Goal: Register for event/course

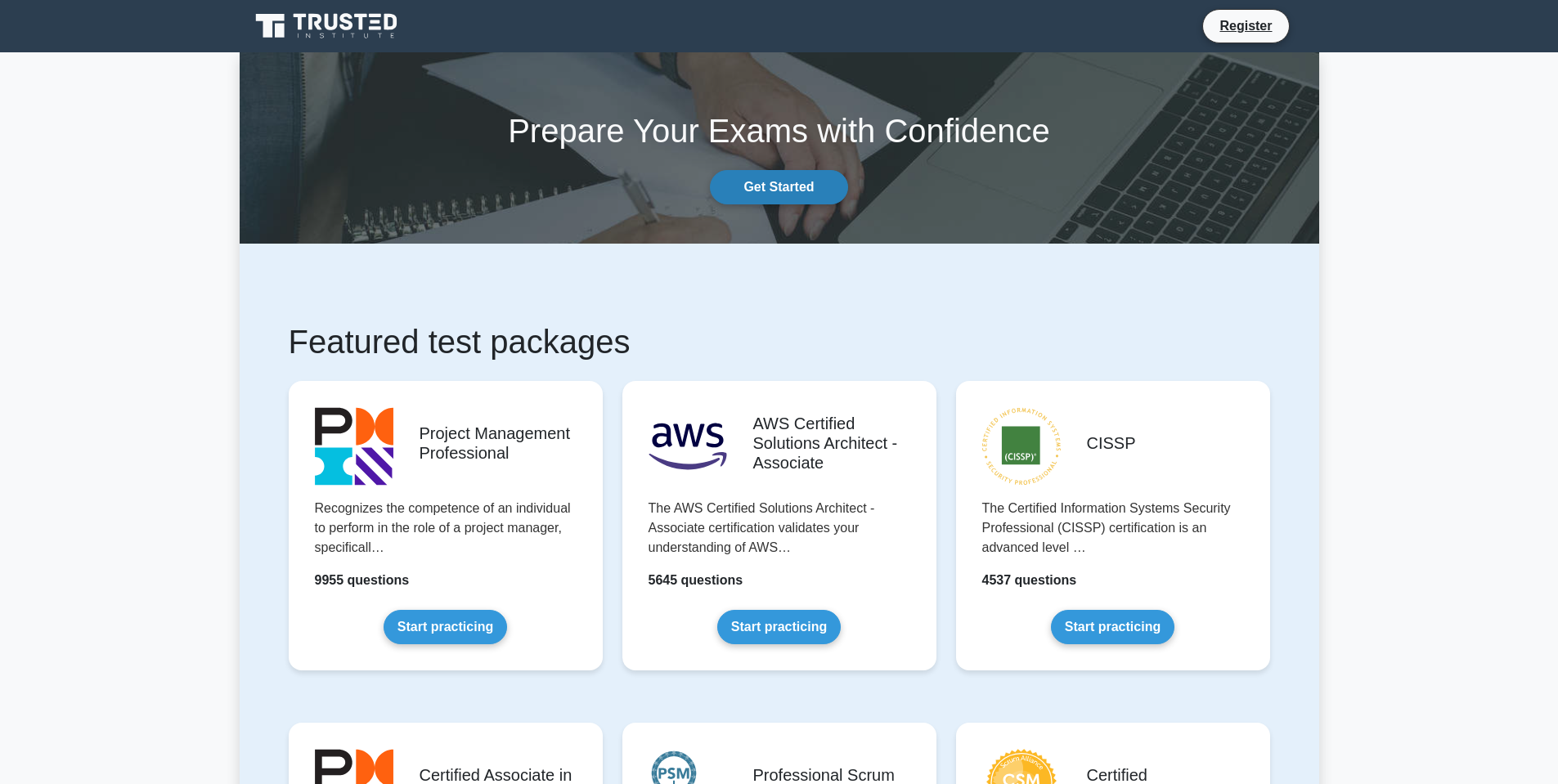
click at [788, 187] on link "Get Started" at bounding box center [778, 187] width 137 height 34
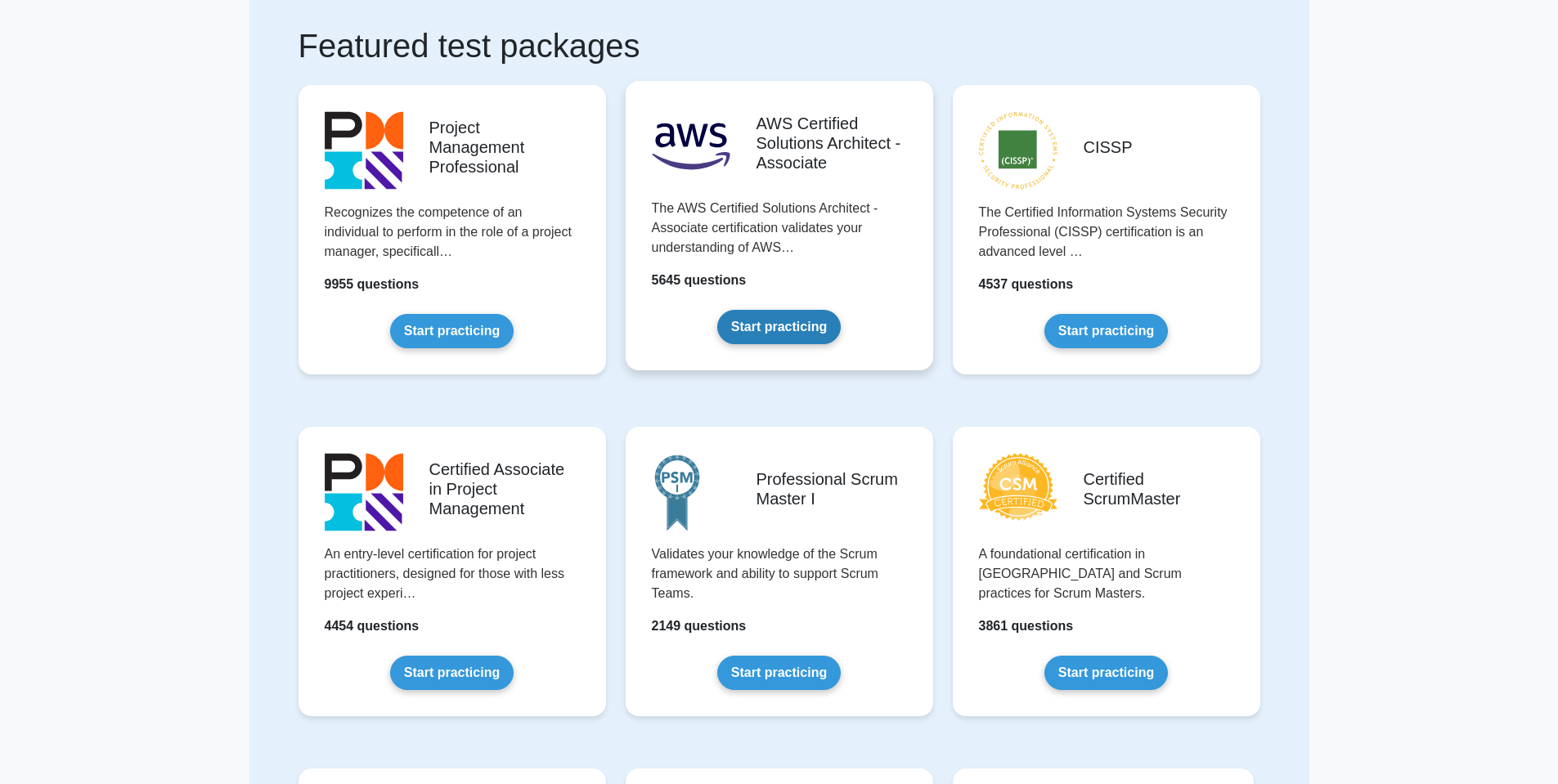
scroll to position [98, 0]
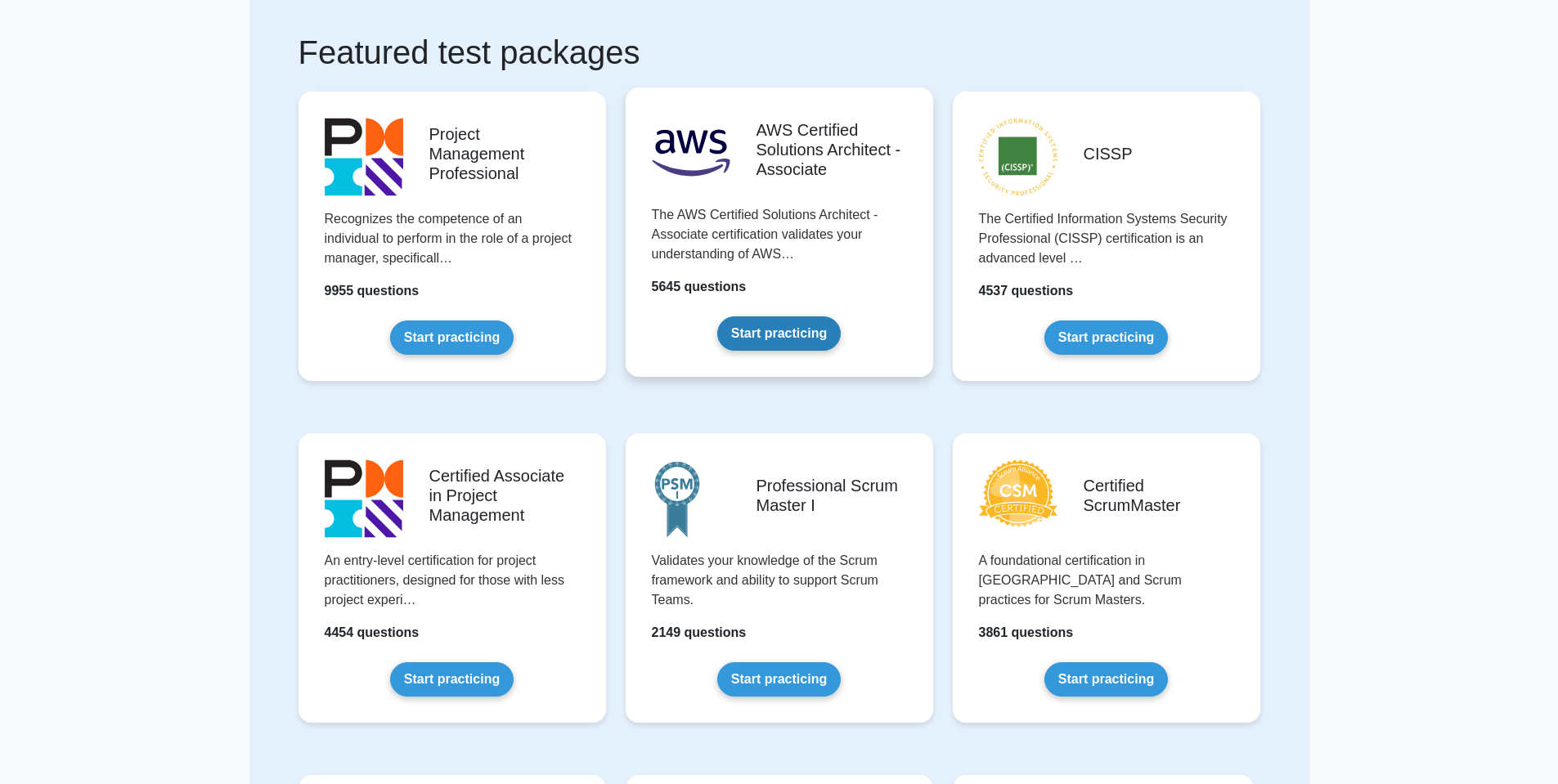
click at [769, 332] on link "Start practicing" at bounding box center [779, 333] width 123 height 34
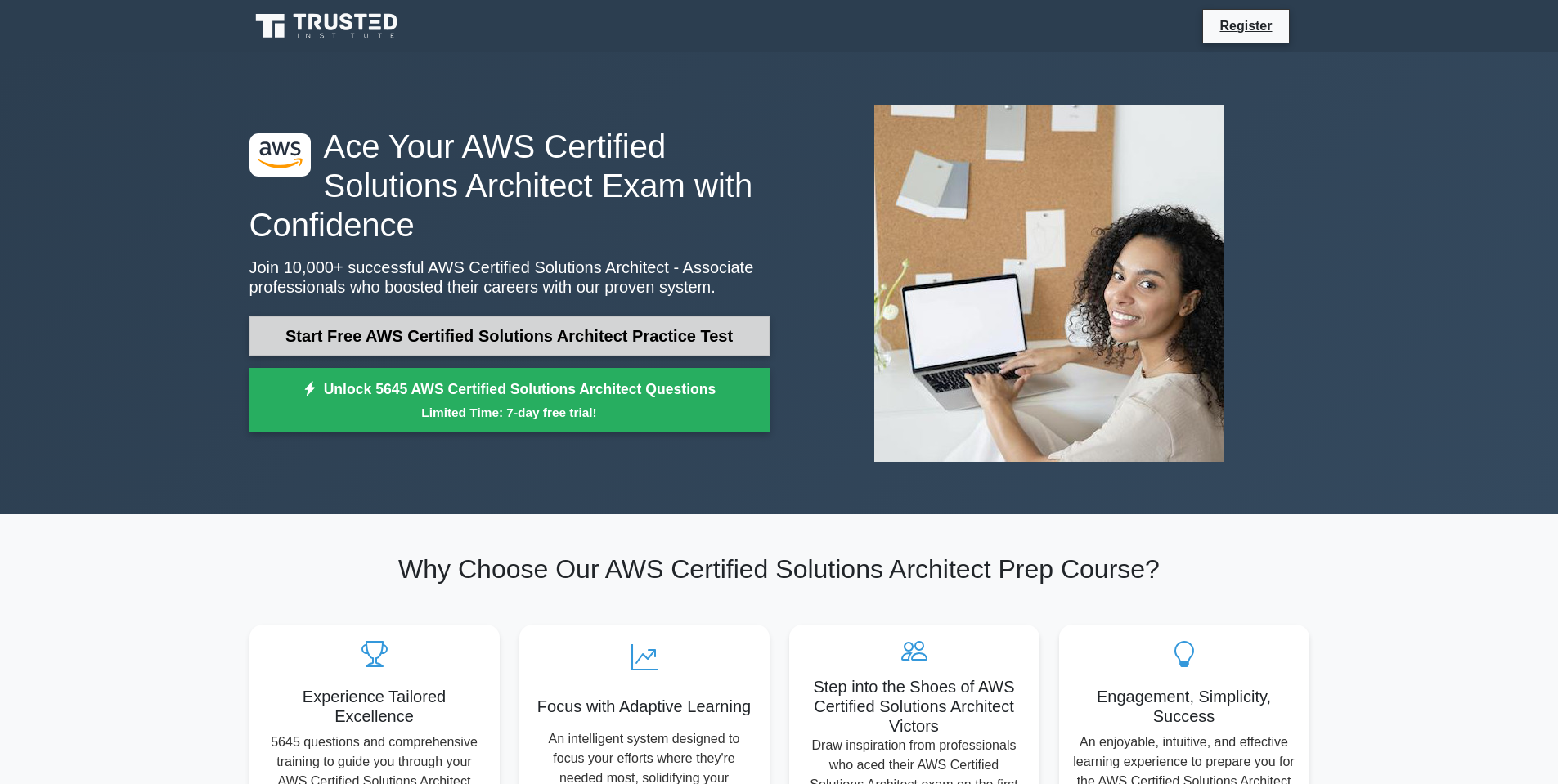
click at [534, 334] on link "Start Free AWS Certified Solutions Architect Practice Test" at bounding box center [510, 335] width 520 height 40
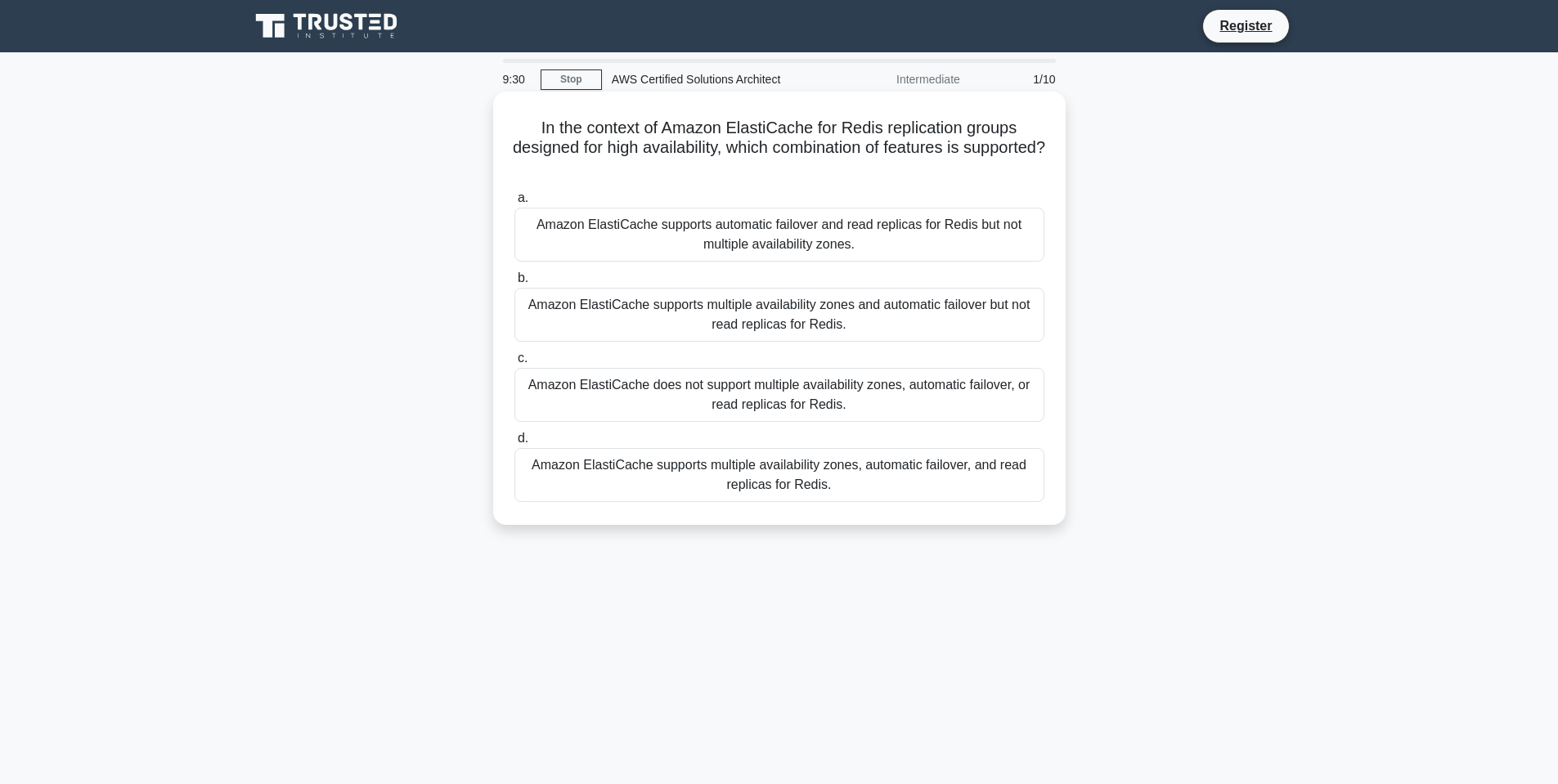
click at [846, 475] on div "Amazon ElastiCache supports multiple availability zones, automatic failover, an…" at bounding box center [779, 474] width 530 height 54
click at [514, 444] on input "d. Amazon ElastiCache supports multiple availability zones, automatic failover,…" at bounding box center [514, 439] width 0 height 11
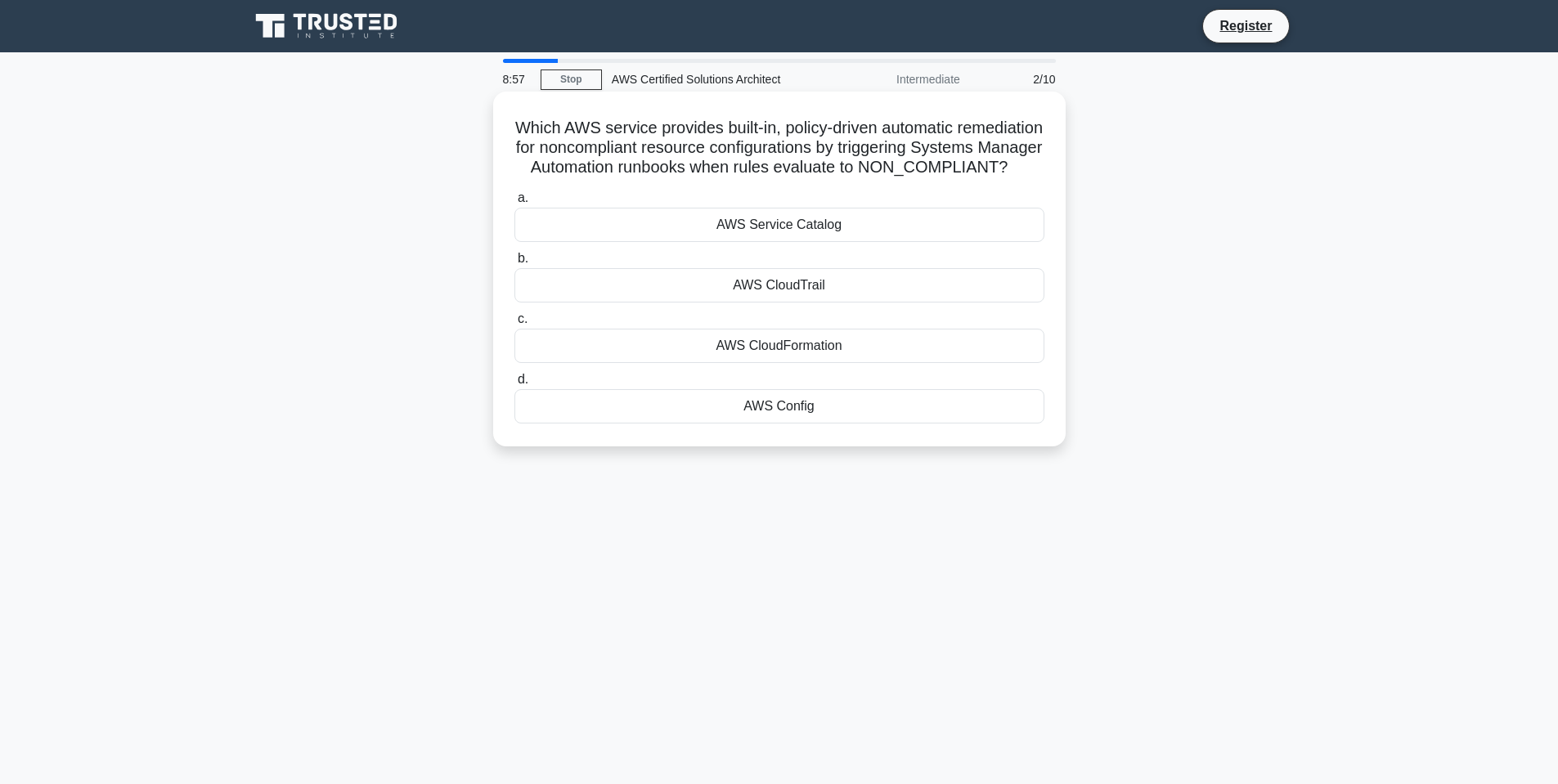
click at [815, 353] on div "AWS CloudFormation" at bounding box center [779, 345] width 530 height 34
click at [514, 324] on input "c. AWS CloudFormation" at bounding box center [514, 320] width 0 height 11
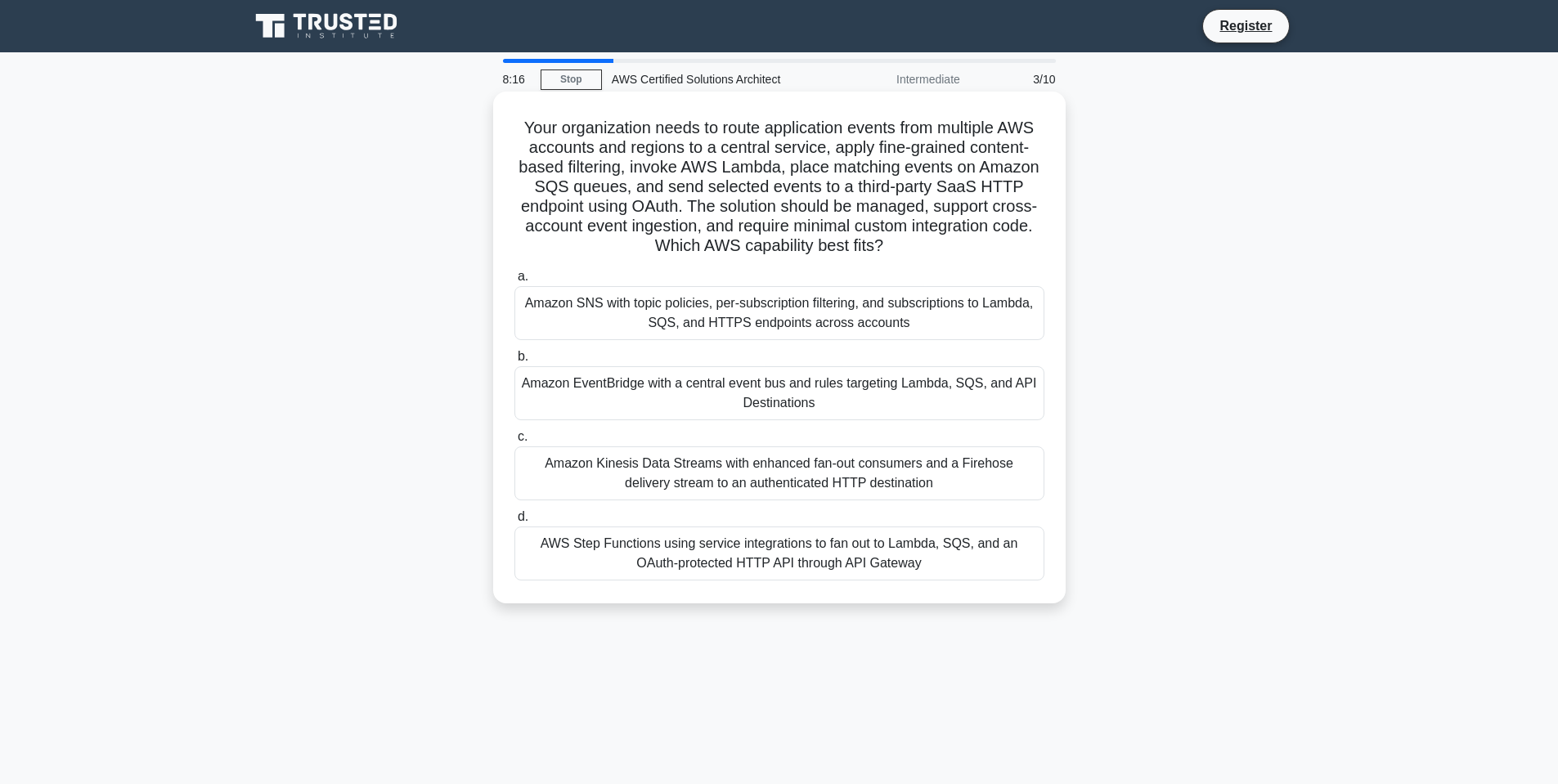
click at [817, 323] on div "Amazon SNS with topic policies, per-subscription filtering, and subscriptions t…" at bounding box center [779, 313] width 530 height 54
click at [514, 282] on input "a. Amazon SNS with topic policies, per-subscription filtering, and subscription…" at bounding box center [514, 277] width 0 height 11
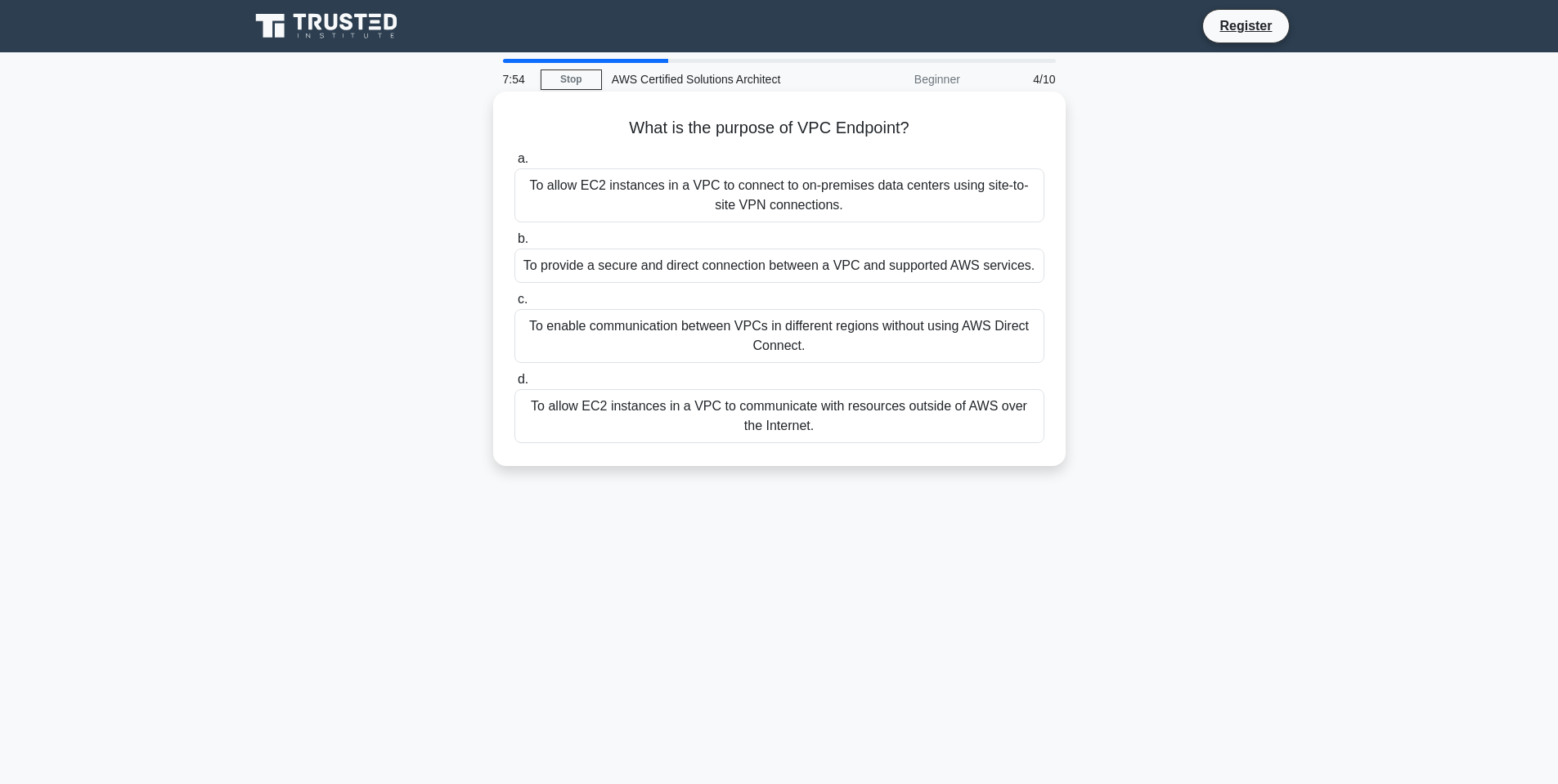
click at [818, 414] on div "To allow EC2 instances in a VPC to communicate with resources outside of AWS ov…" at bounding box center [779, 415] width 530 height 54
click at [514, 385] on input "d. To allow EC2 instances in a VPC to communicate with resources outside of AWS…" at bounding box center [514, 380] width 0 height 11
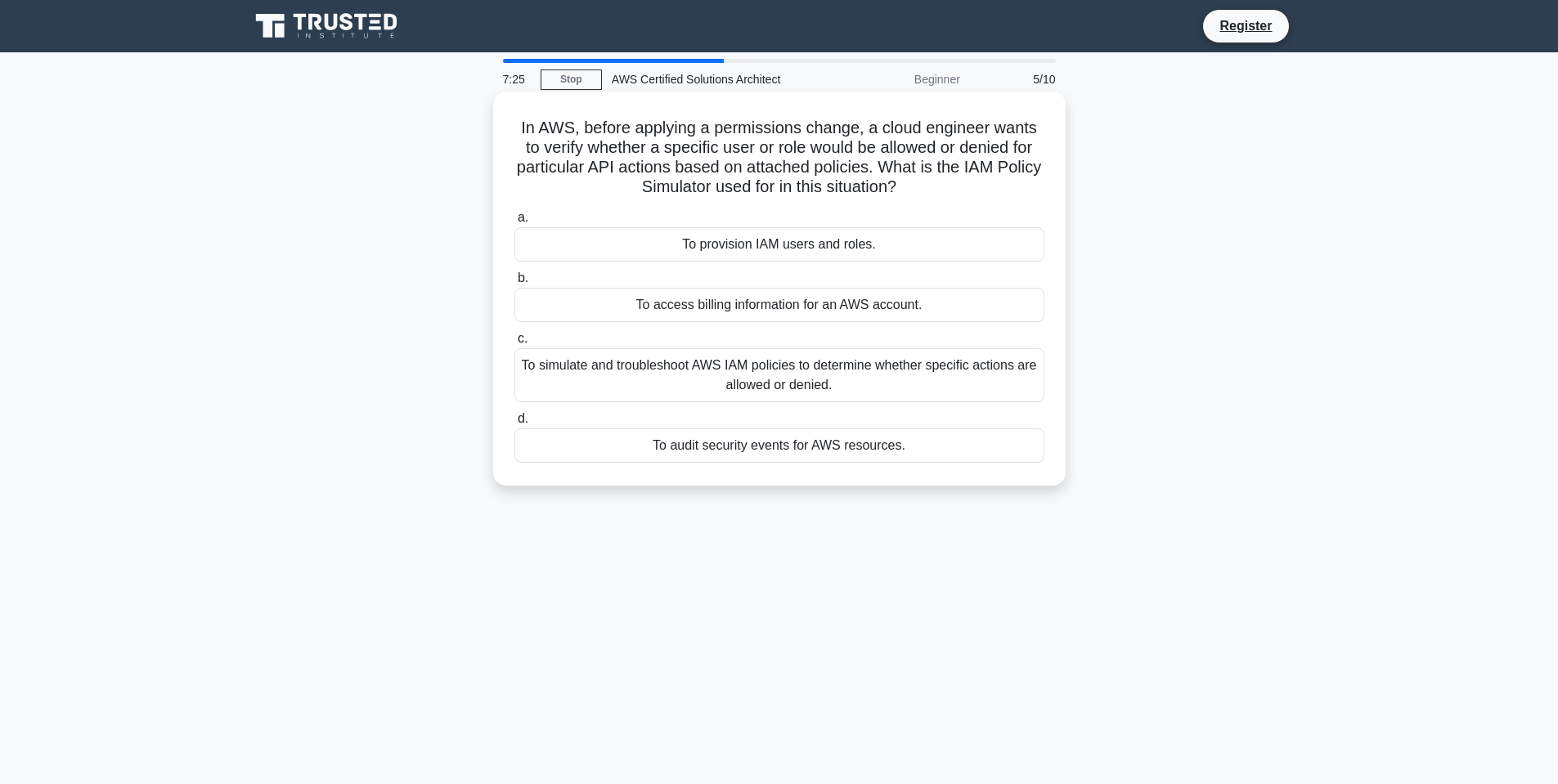
click at [787, 384] on div "To simulate and troubleshoot AWS IAM policies to determine whether specific act…" at bounding box center [779, 375] width 530 height 54
click at [514, 345] on input "c. To simulate and troubleshoot AWS IAM policies to determine whether specific …" at bounding box center [514, 339] width 0 height 11
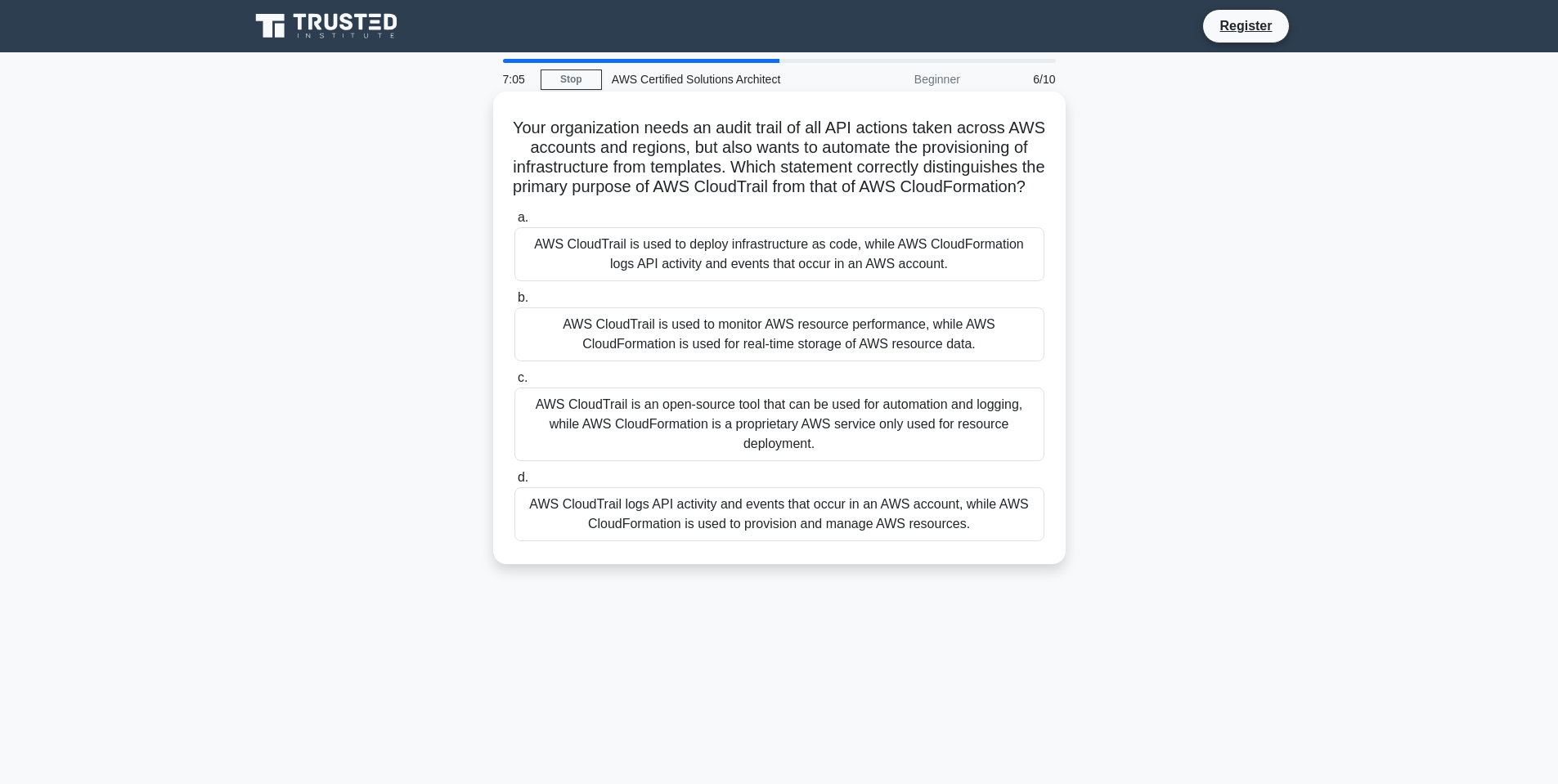
click at [766, 336] on div "AWS CloudTrail is used to monitor AWS resource performance, while AWS CloudForm…" at bounding box center [779, 334] width 530 height 54
click at [514, 303] on input "b. AWS CloudTrail is used to monitor AWS resource performance, while AWS CloudF…" at bounding box center [514, 298] width 0 height 11
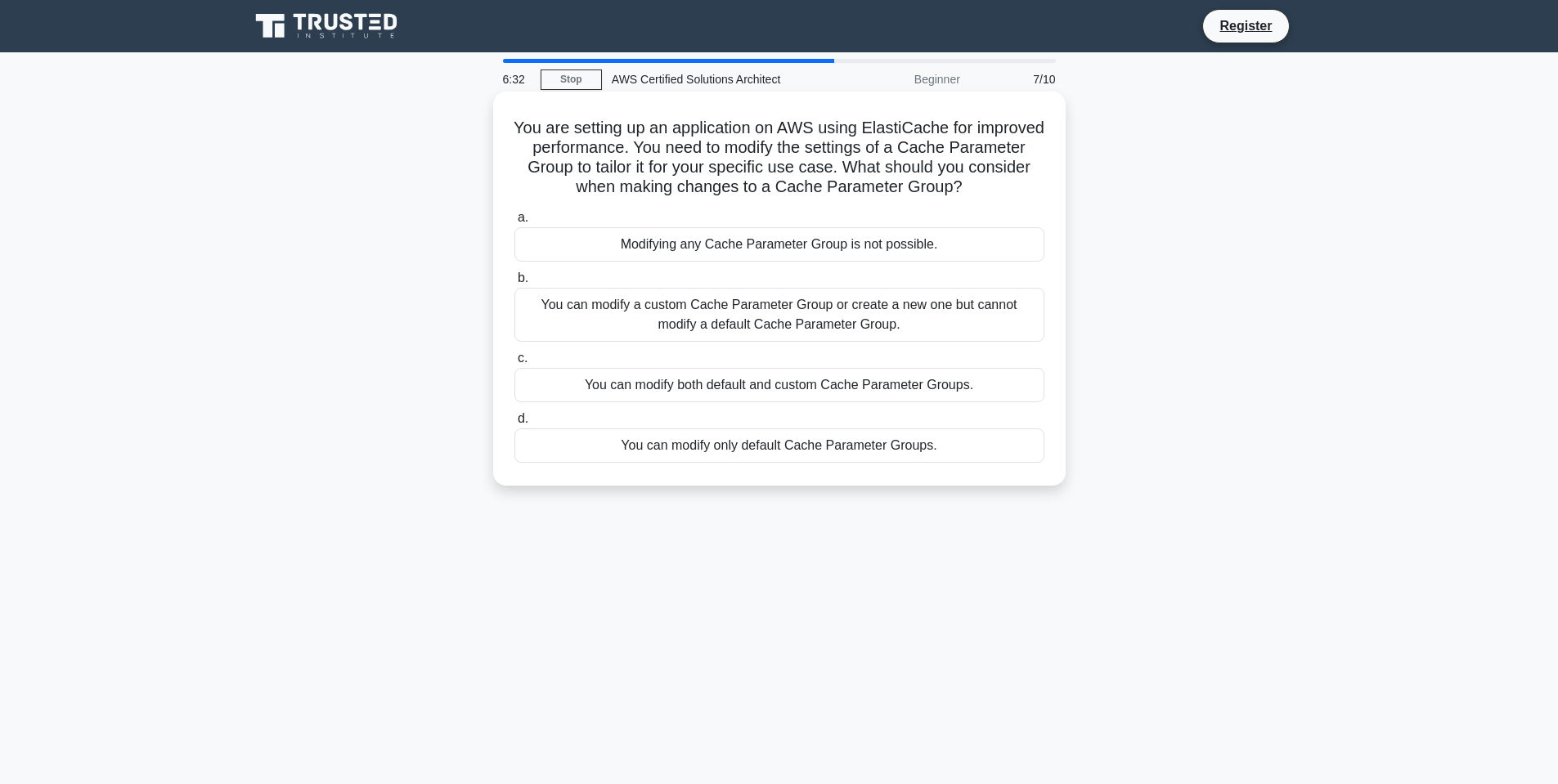
click at [826, 314] on div "You can modify a custom Cache Parameter Group or create a new one but cannot mo…" at bounding box center [779, 314] width 530 height 54
click at [514, 284] on input "b. You can modify a custom Cache Parameter Group or create a new one but cannot…" at bounding box center [514, 278] width 0 height 11
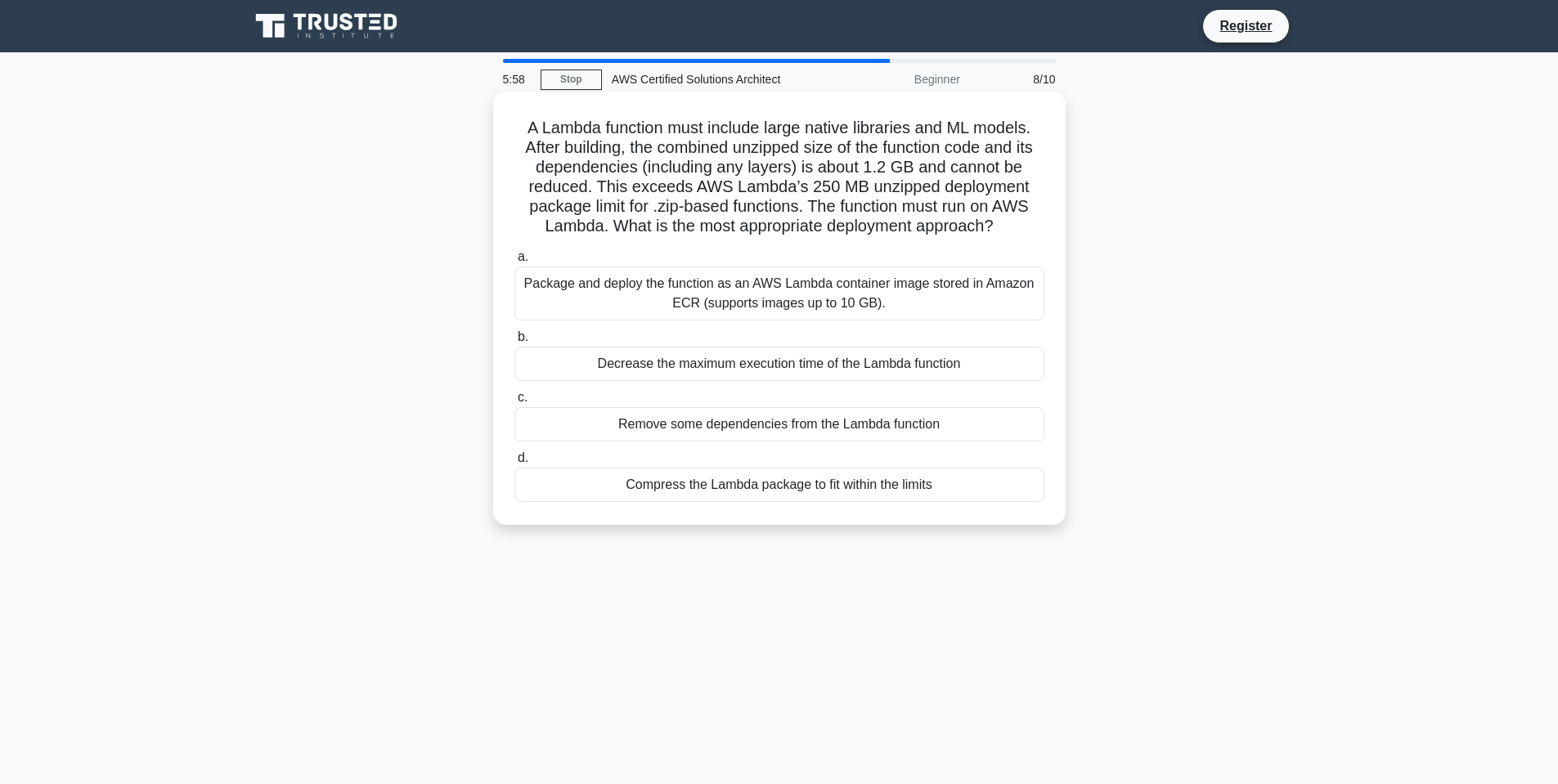
click at [810, 290] on div "Package and deploy the function as an AWS Lambda container image stored in Amaz…" at bounding box center [779, 293] width 530 height 54
click at [514, 263] on input "a. Package and deploy the function as an AWS Lambda container image stored in A…" at bounding box center [514, 257] width 0 height 11
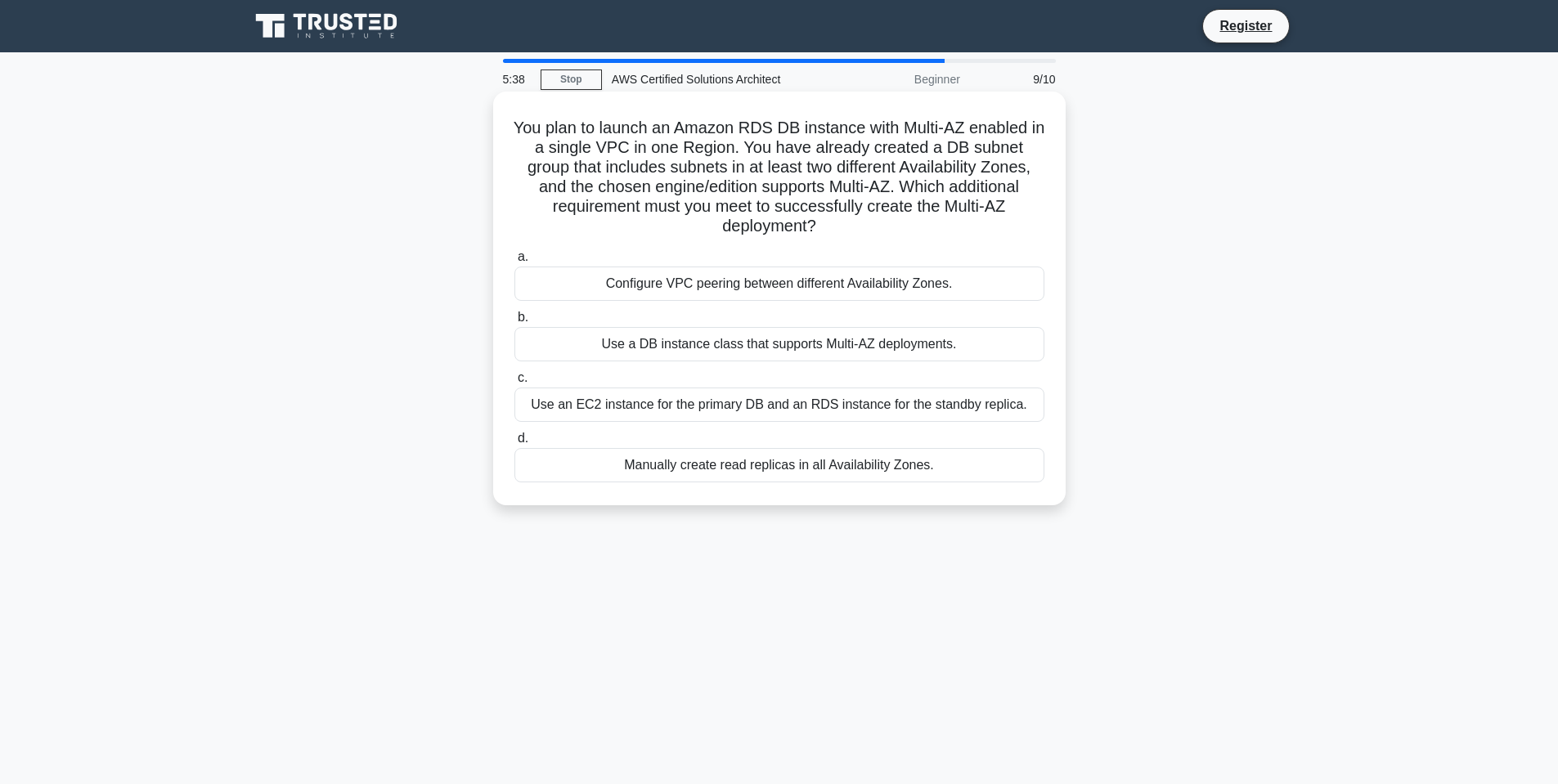
click at [767, 404] on div "Use an EC2 instance for the primary DB and an RDS instance for the standby repl…" at bounding box center [779, 404] width 530 height 34
click at [514, 383] on input "c. Use an EC2 instance for the primary DB and an RDS instance for the standby r…" at bounding box center [514, 379] width 0 height 11
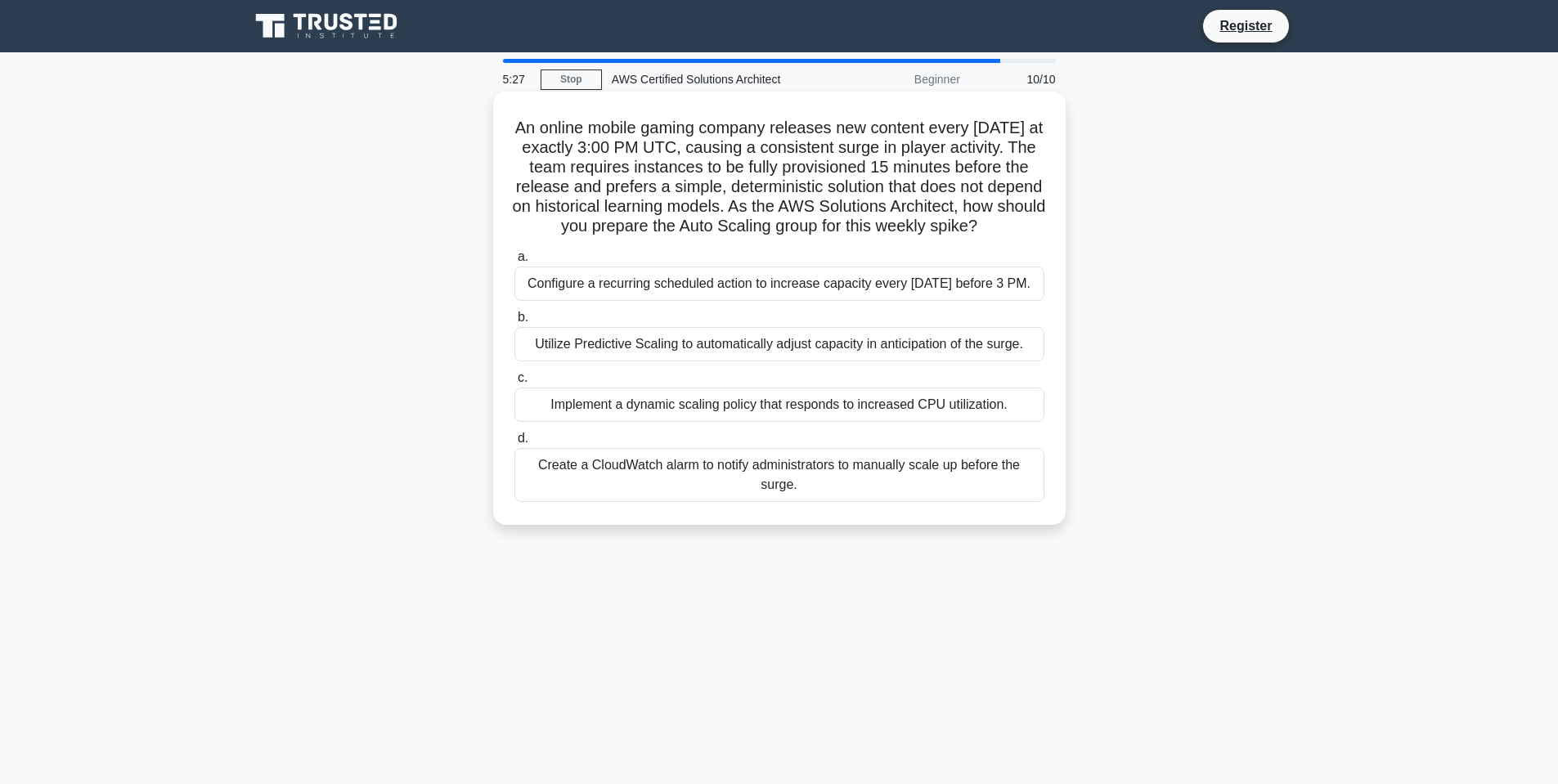
click at [804, 328] on div "Utilize Predictive Scaling to automatically adjust capacity in anticipation of …" at bounding box center [779, 344] width 530 height 34
click at [514, 323] on input "b. Utilize Predictive Scaling to automatically adjust capacity in anticipation …" at bounding box center [514, 318] width 0 height 11
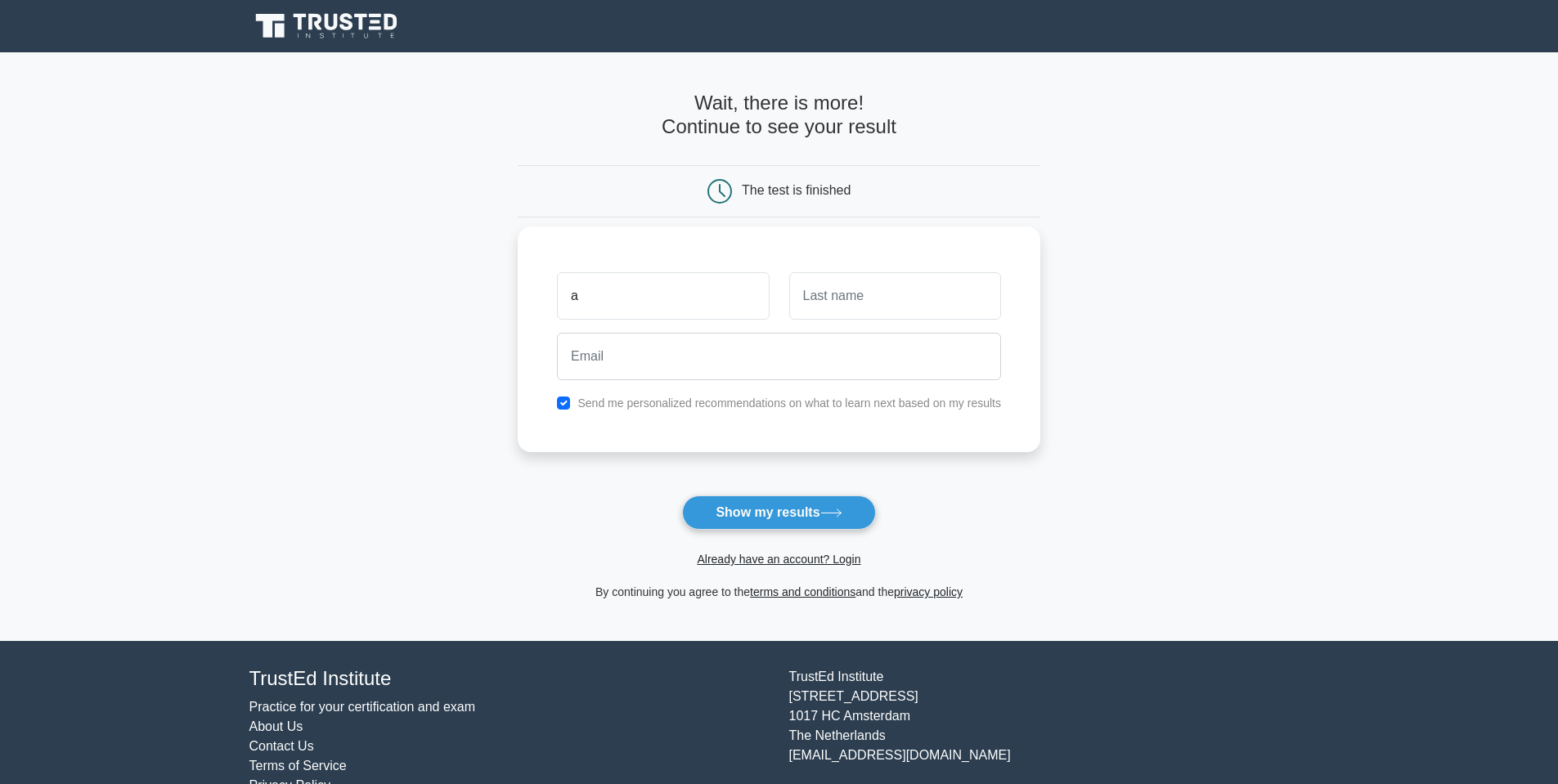
type input "a"
click at [810, 298] on input "text" at bounding box center [895, 296] width 212 height 47
type input "a"
click at [741, 354] on input "email" at bounding box center [779, 356] width 444 height 47
type input "[EMAIL_ADDRESS][DOMAIN_NAME]"
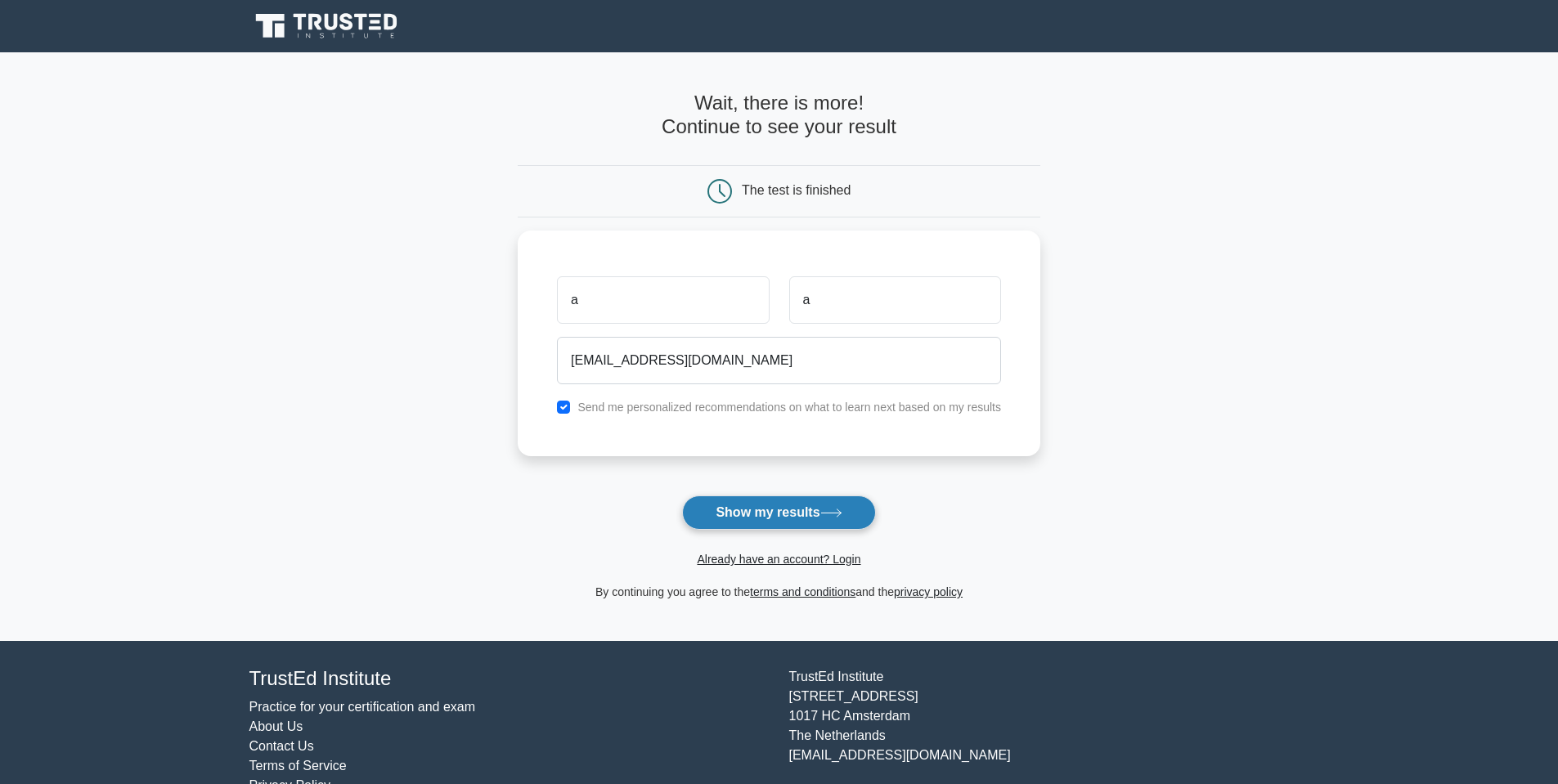
click at [745, 512] on button "Show my results" at bounding box center [778, 512] width 193 height 34
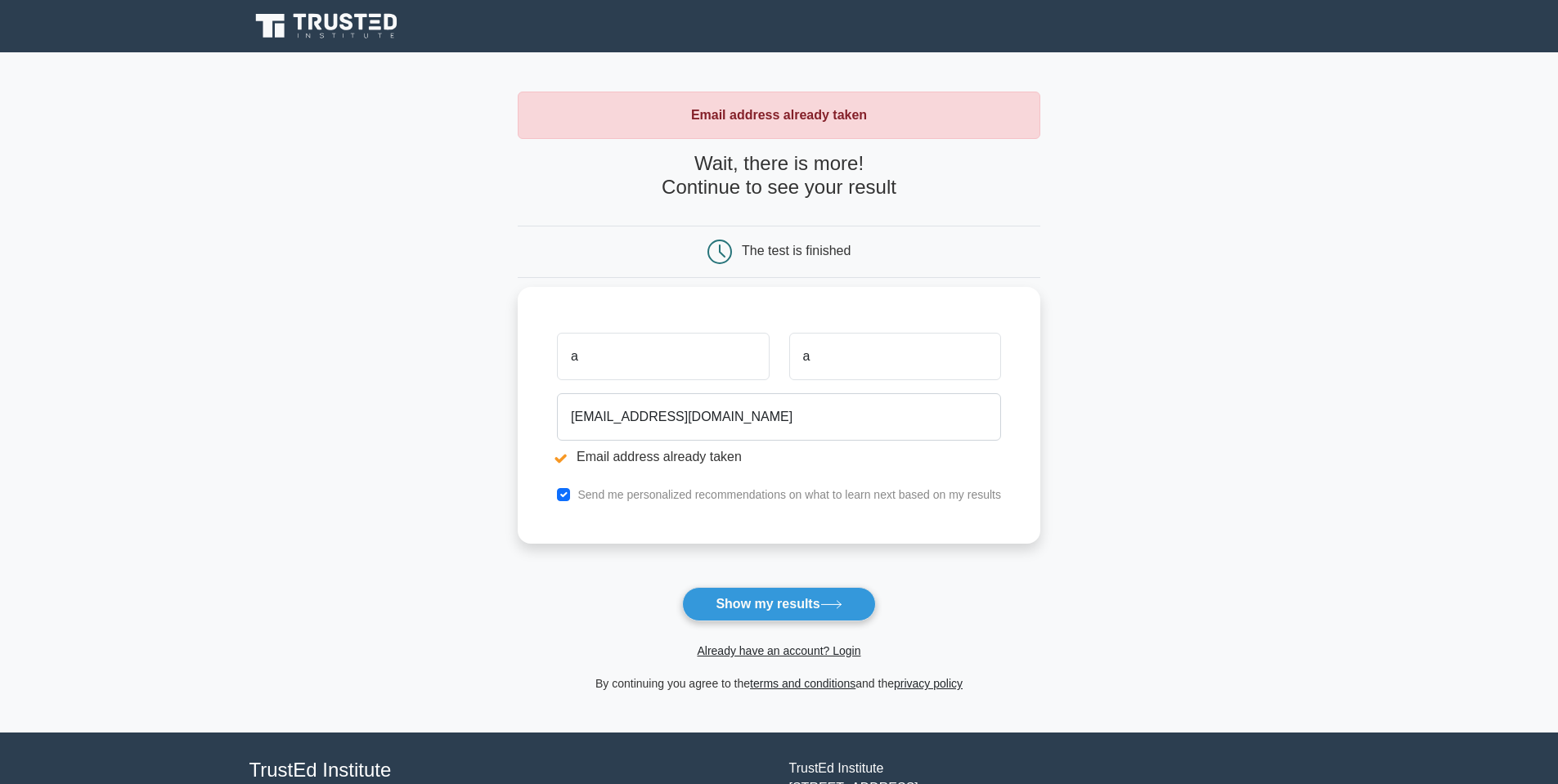
drag, startPoint x: 610, startPoint y: 361, endPoint x: 542, endPoint y: 366, distance: 68.2
click at [547, 364] on div "a" at bounding box center [662, 357] width 231 height 61
type input "Alen"
type input "Hakobyan"
click at [626, 493] on label "Send me personalized recommendations on what to learn next based on my results" at bounding box center [790, 495] width 424 height 13
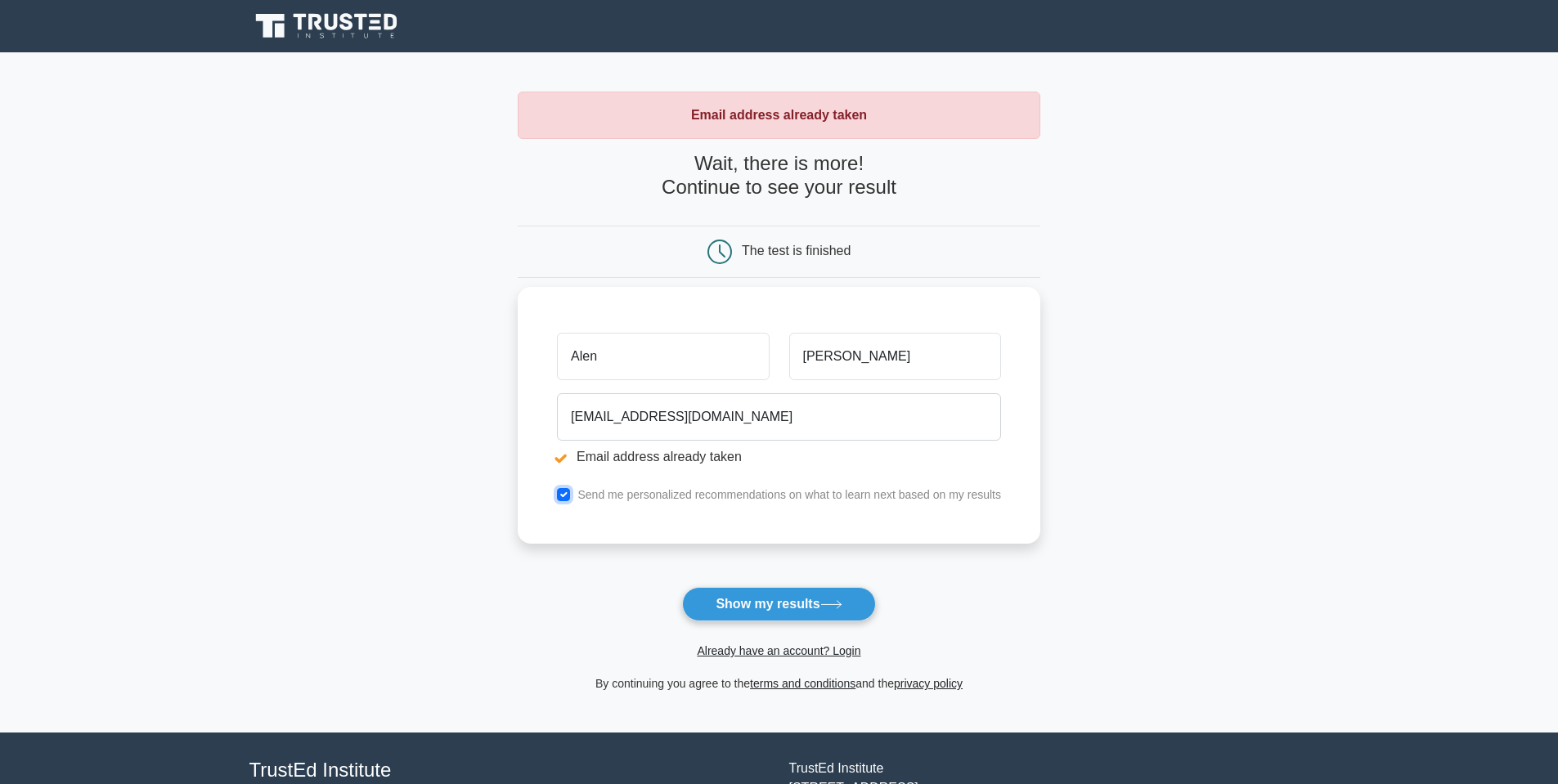
click at [560, 500] on input "checkbox" at bounding box center [563, 495] width 13 height 13
checkbox input "false"
click at [772, 611] on button "Show my results" at bounding box center [778, 603] width 193 height 34
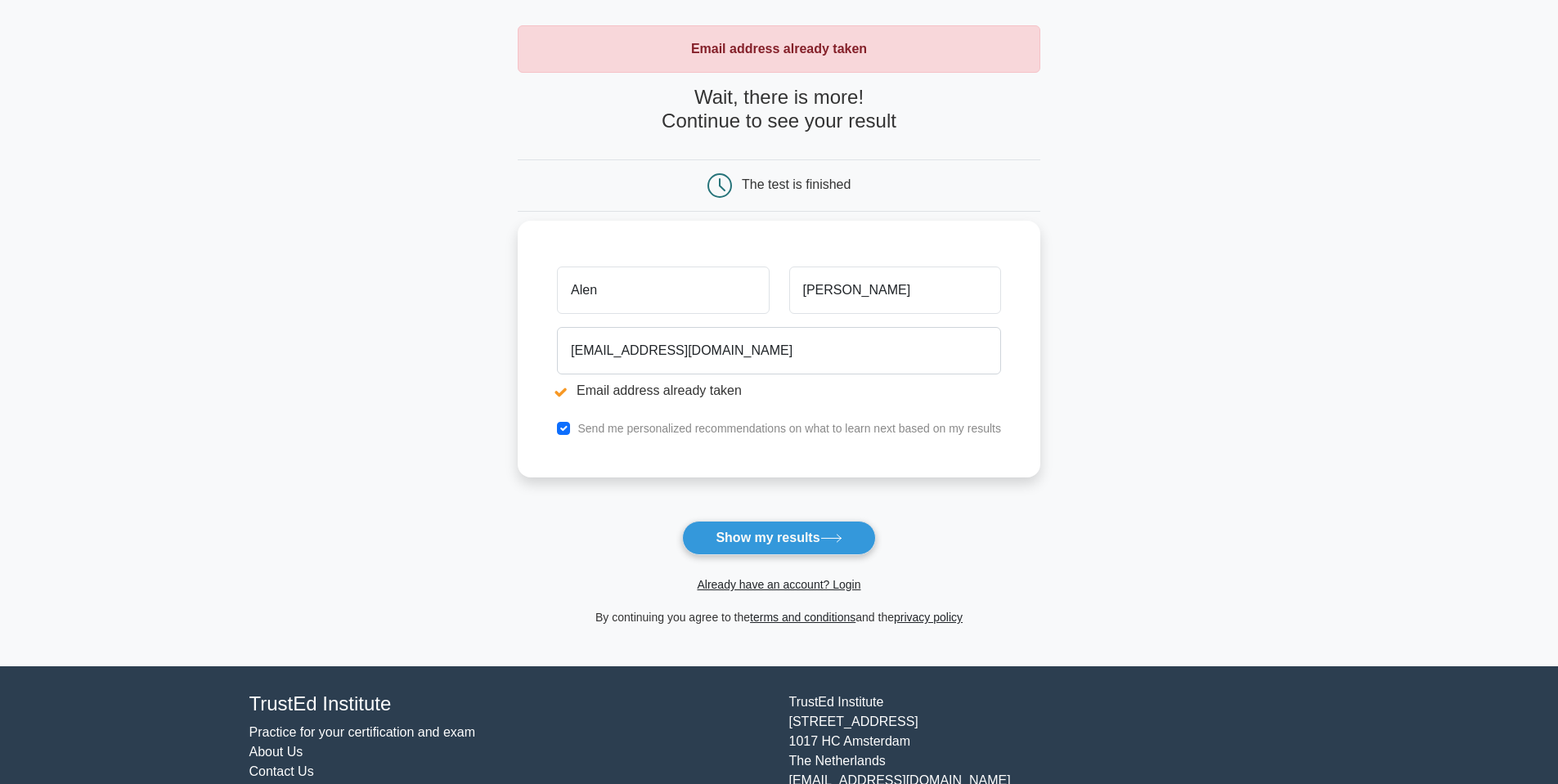
scroll to position [129, 0]
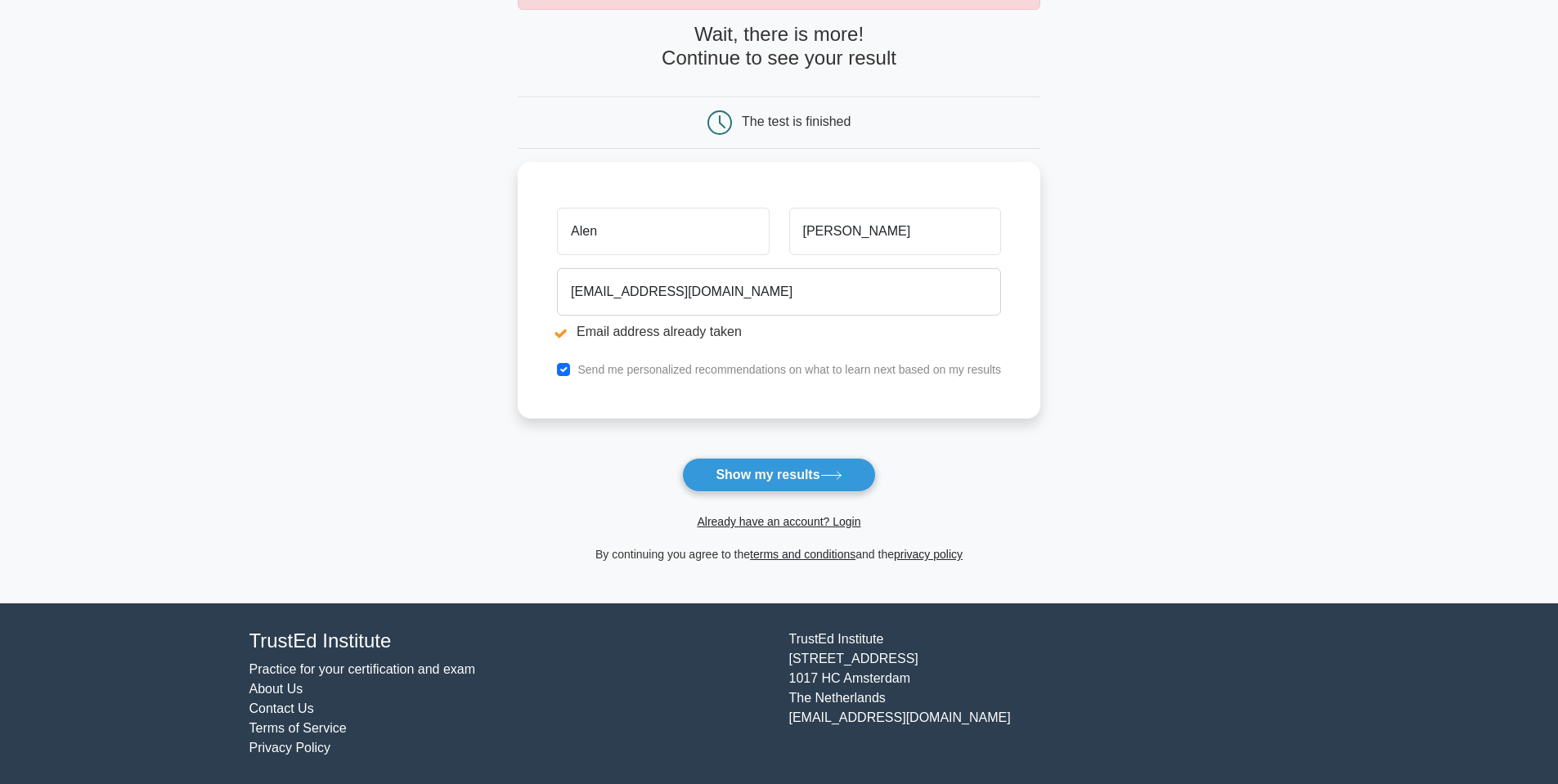
click at [754, 513] on span "Already have an account? Login" at bounding box center [779, 521] width 510 height 19
click at [763, 523] on link "Already have an account? Login" at bounding box center [778, 521] width 163 height 13
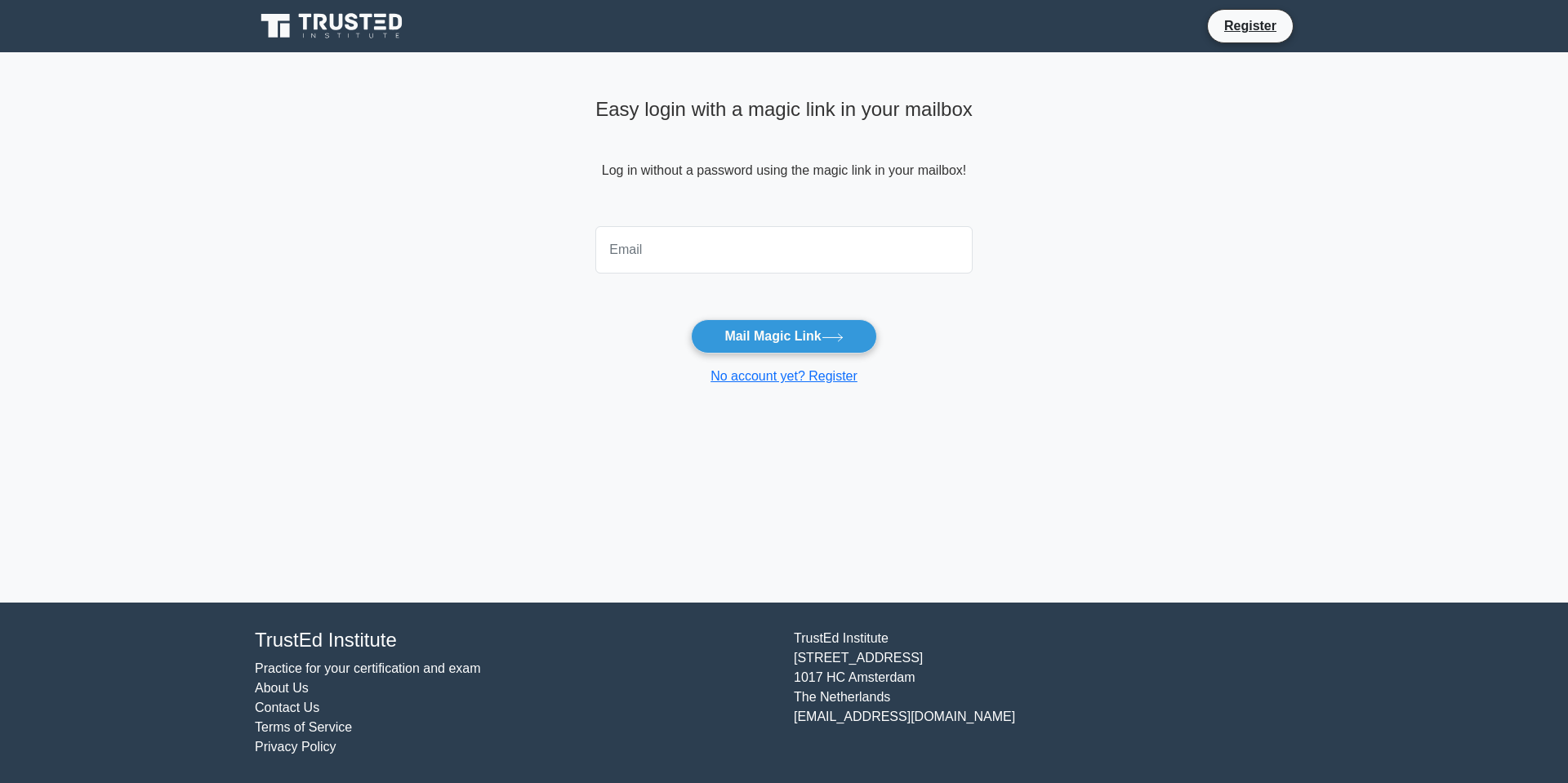
click at [729, 243] on input "email" at bounding box center [784, 249] width 377 height 47
type input "alen@zealous.tech"
click at [741, 338] on button "Mail Magic Link" at bounding box center [783, 336] width 185 height 34
